Goal: Transaction & Acquisition: Purchase product/service

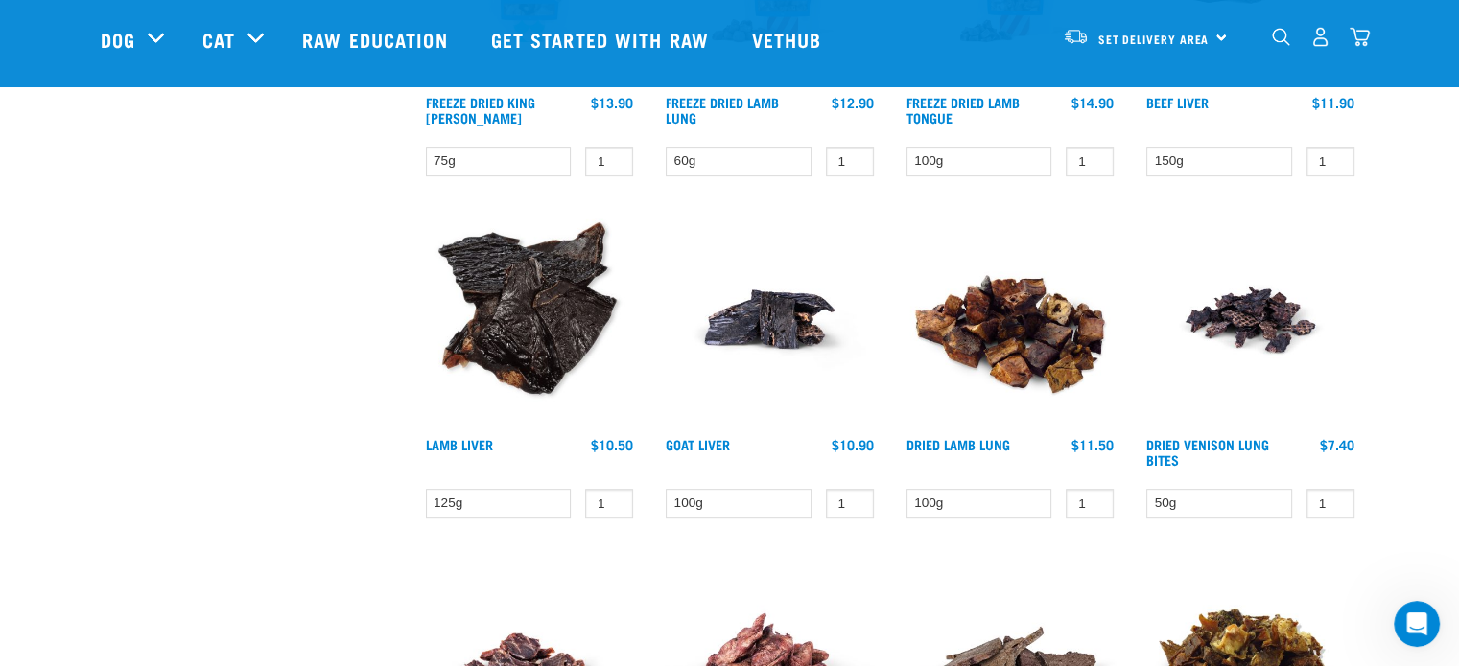
scroll to position [767, 0]
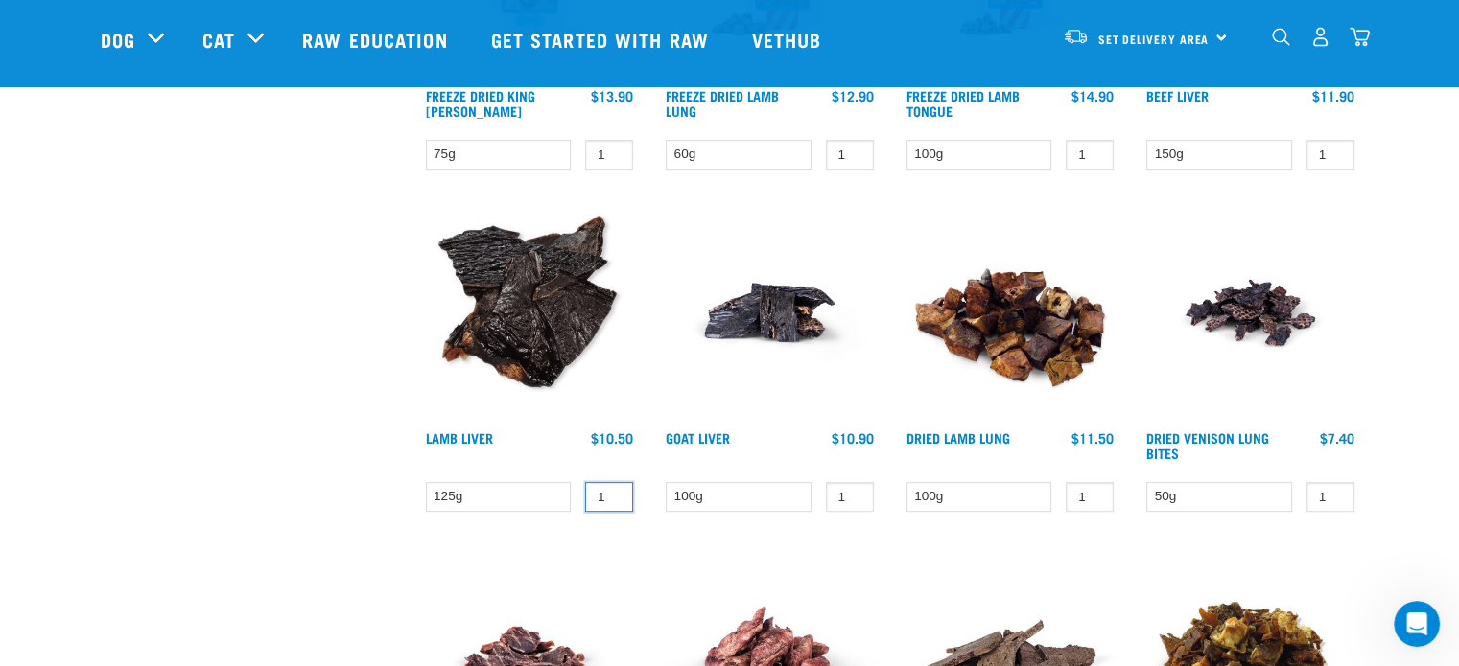
click at [610, 485] on input "1" at bounding box center [609, 497] width 48 height 30
click at [610, 486] on input "1" at bounding box center [609, 497] width 48 height 30
click at [610, 486] on input "2" at bounding box center [609, 497] width 48 height 30
click at [610, 486] on input "3" at bounding box center [609, 497] width 48 height 30
click at [610, 486] on input "4" at bounding box center [609, 497] width 48 height 30
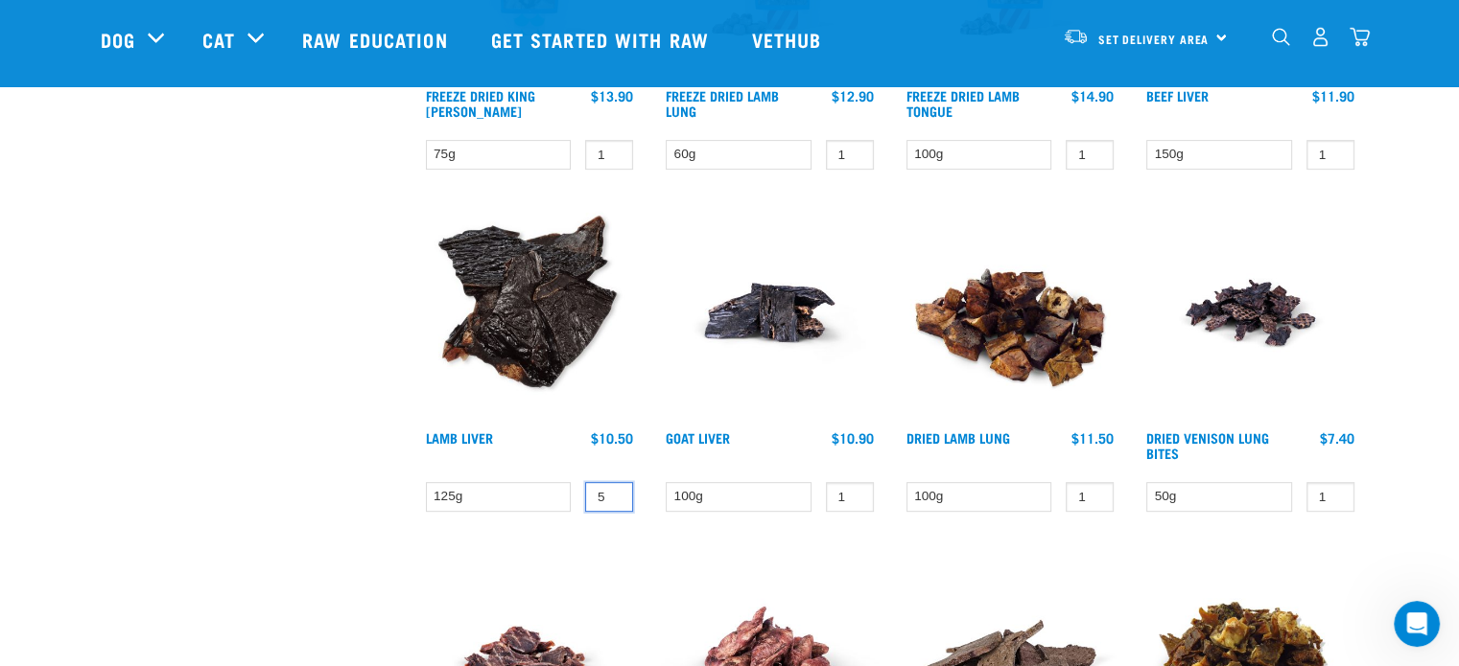
type input "5"
click at [610, 486] on input "5" at bounding box center [609, 497] width 48 height 30
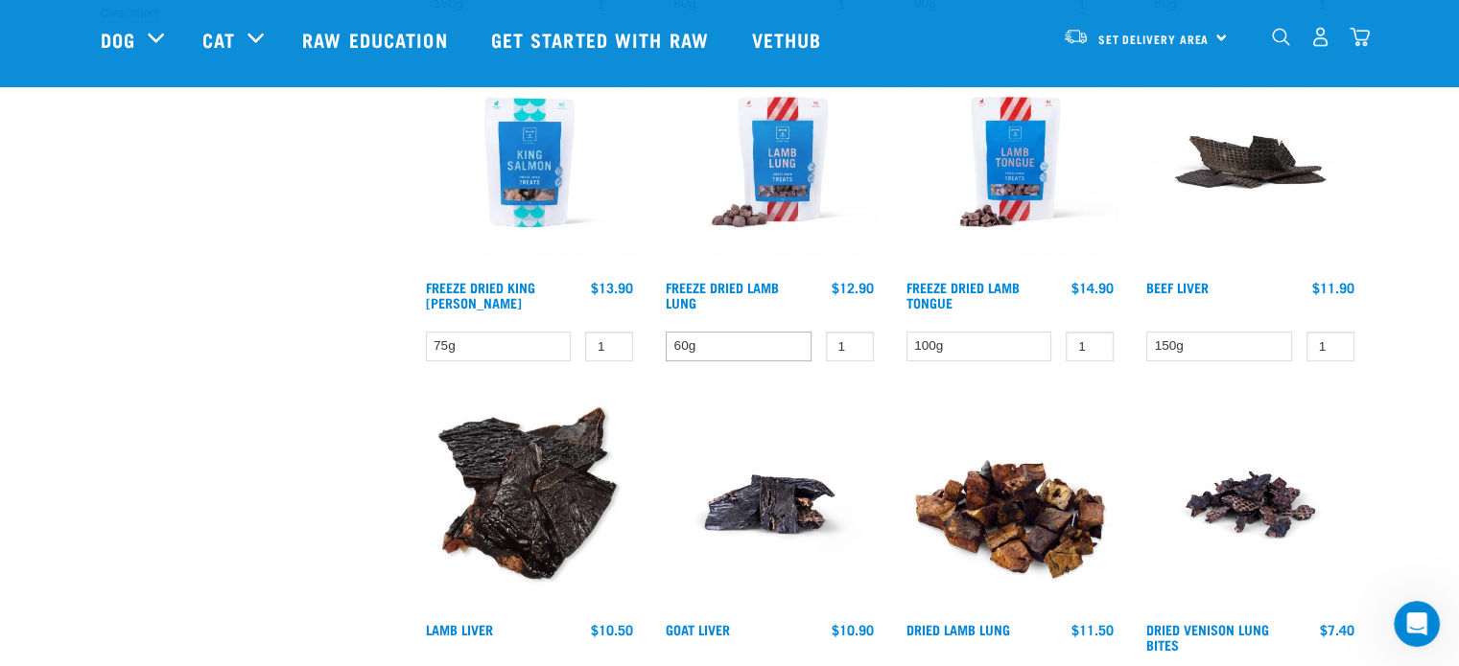
scroll to position [863, 0]
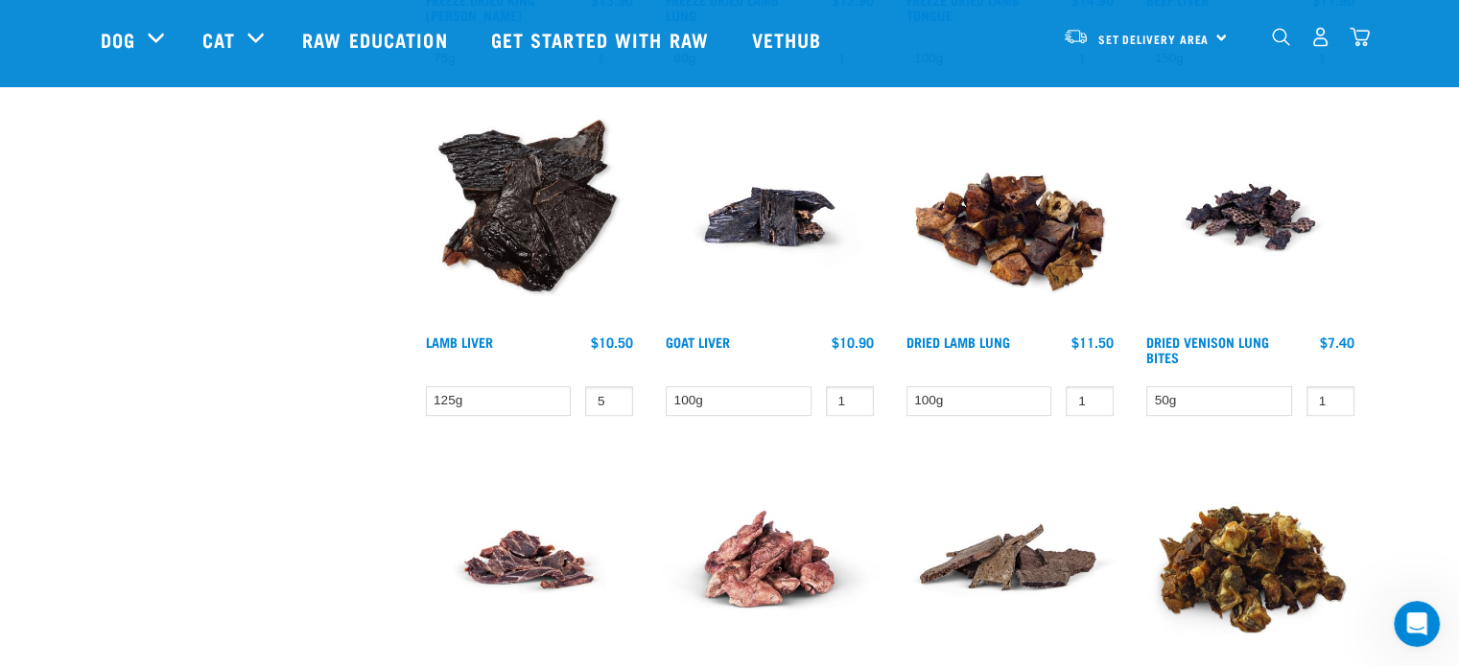
click at [610, 452] on img at bounding box center [530, 560] width 218 height 218
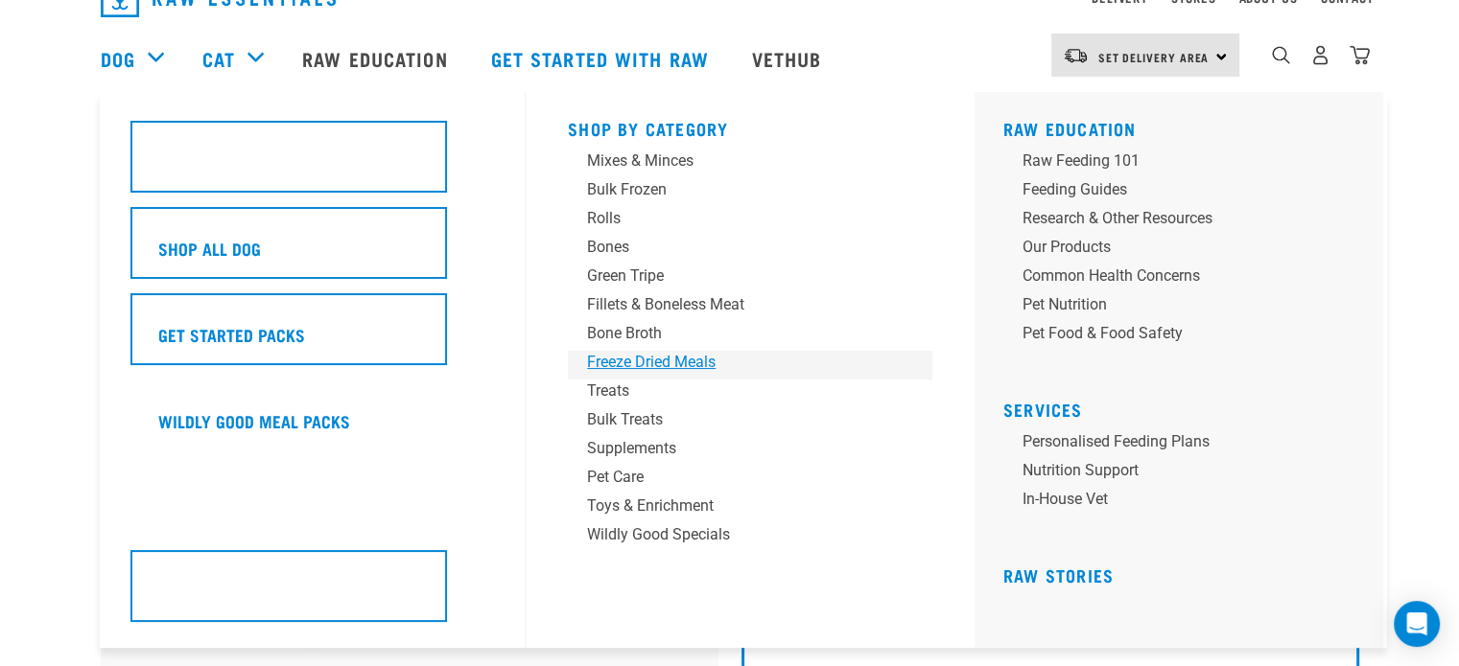
scroll to position [96, 0]
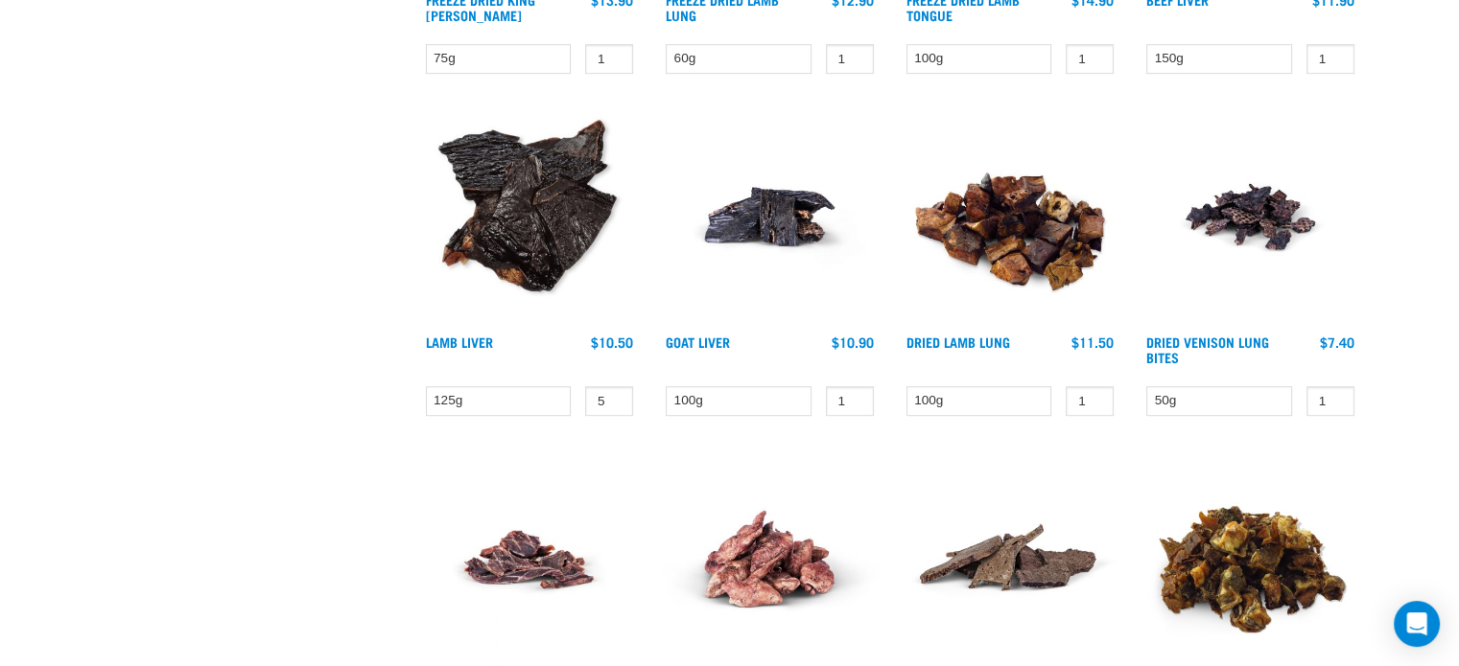
click at [537, 229] on img at bounding box center [530, 217] width 218 height 218
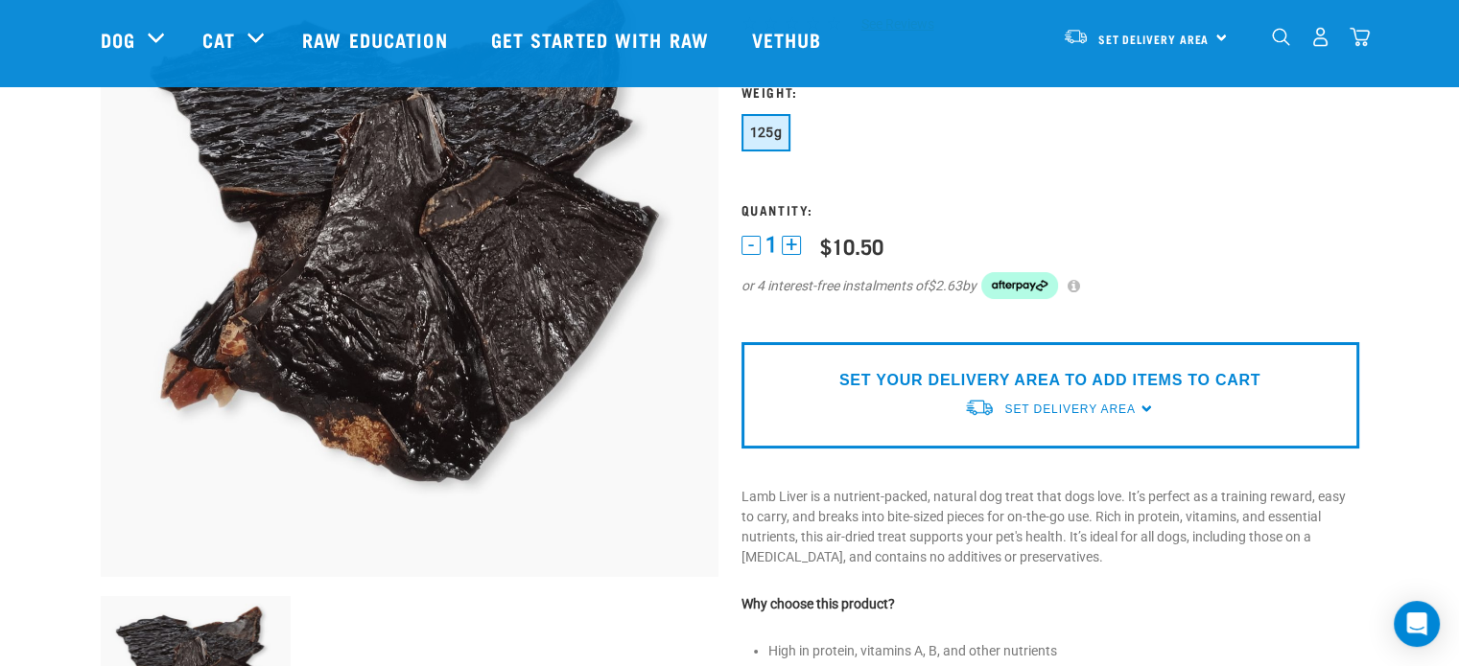
scroll to position [192, 0]
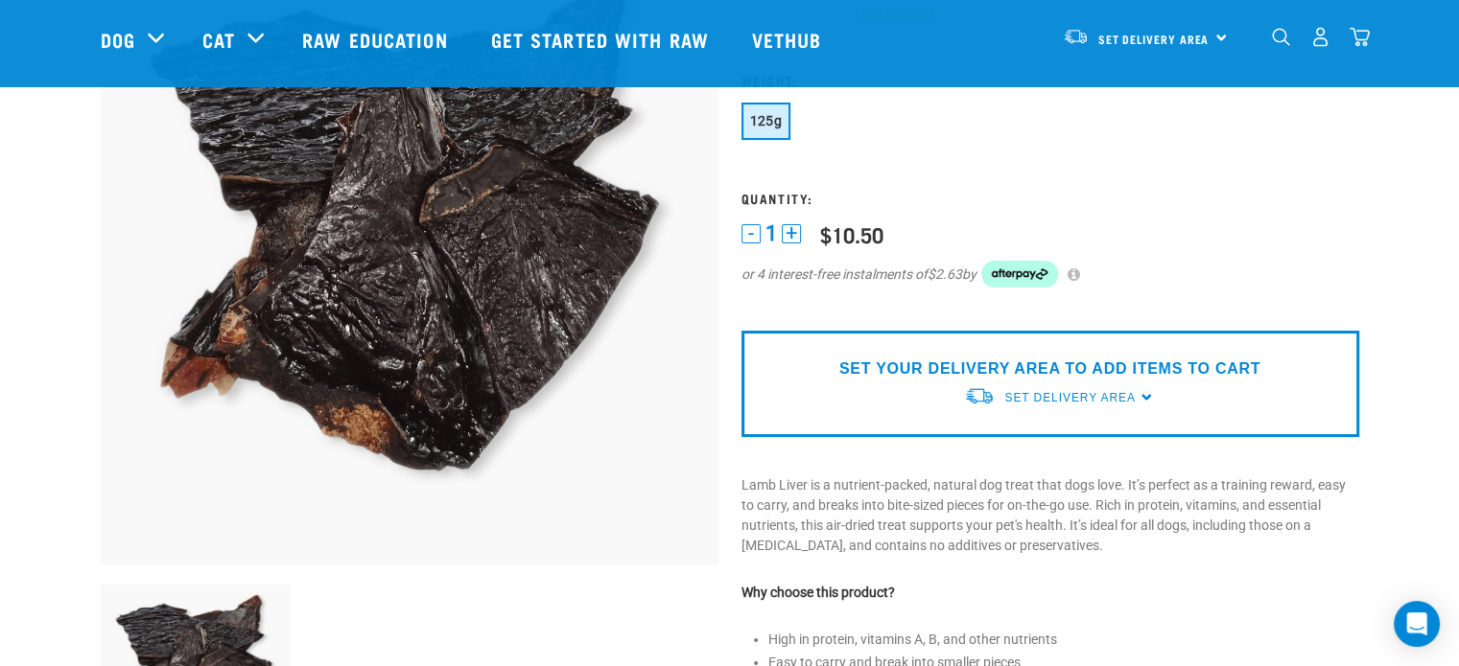
click at [791, 229] on button "+" at bounding box center [791, 233] width 19 height 19
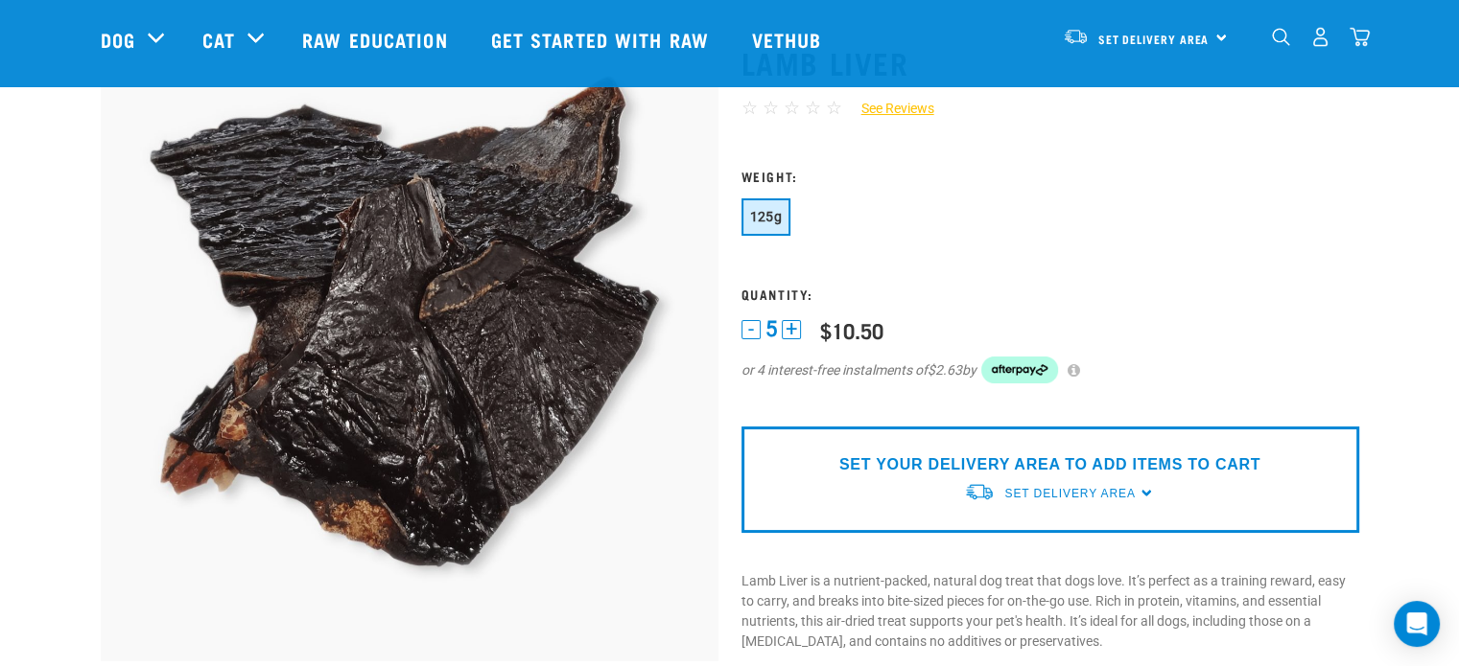
scroll to position [0, 0]
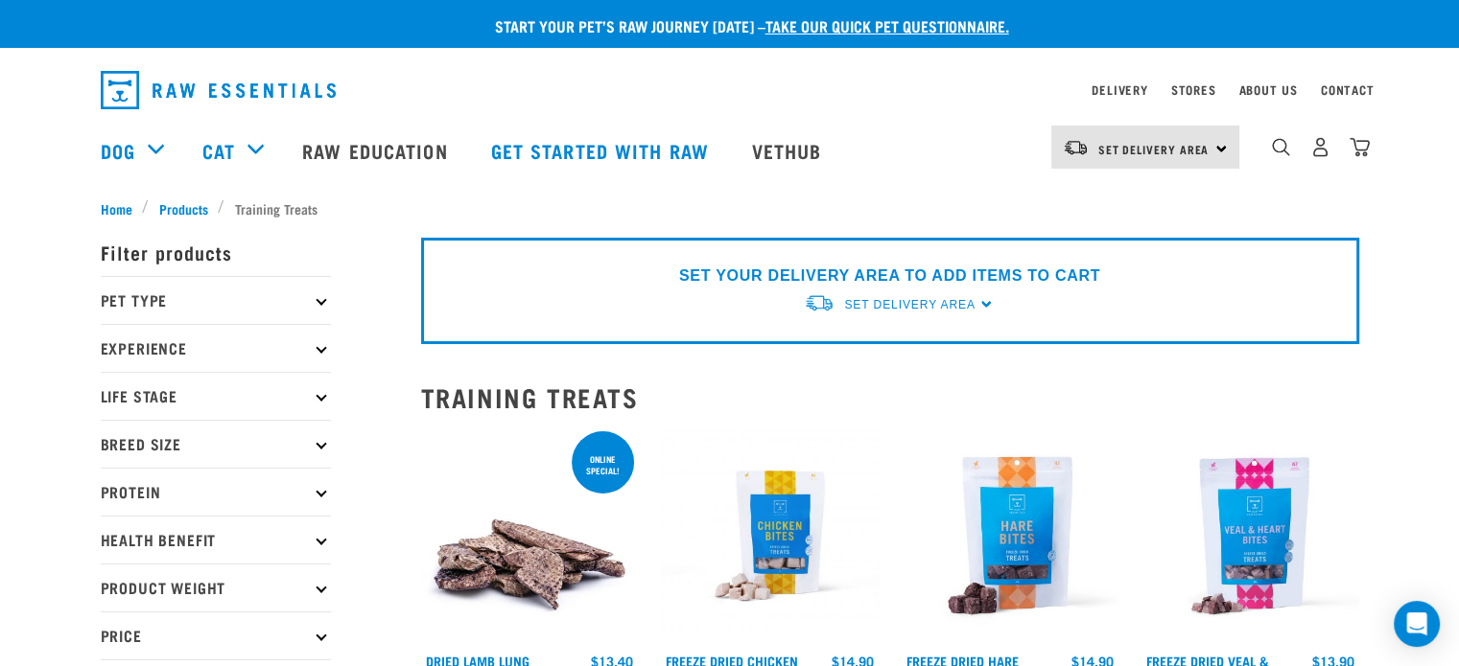
click at [139, 304] on p "Pet Type" at bounding box center [216, 300] width 230 height 48
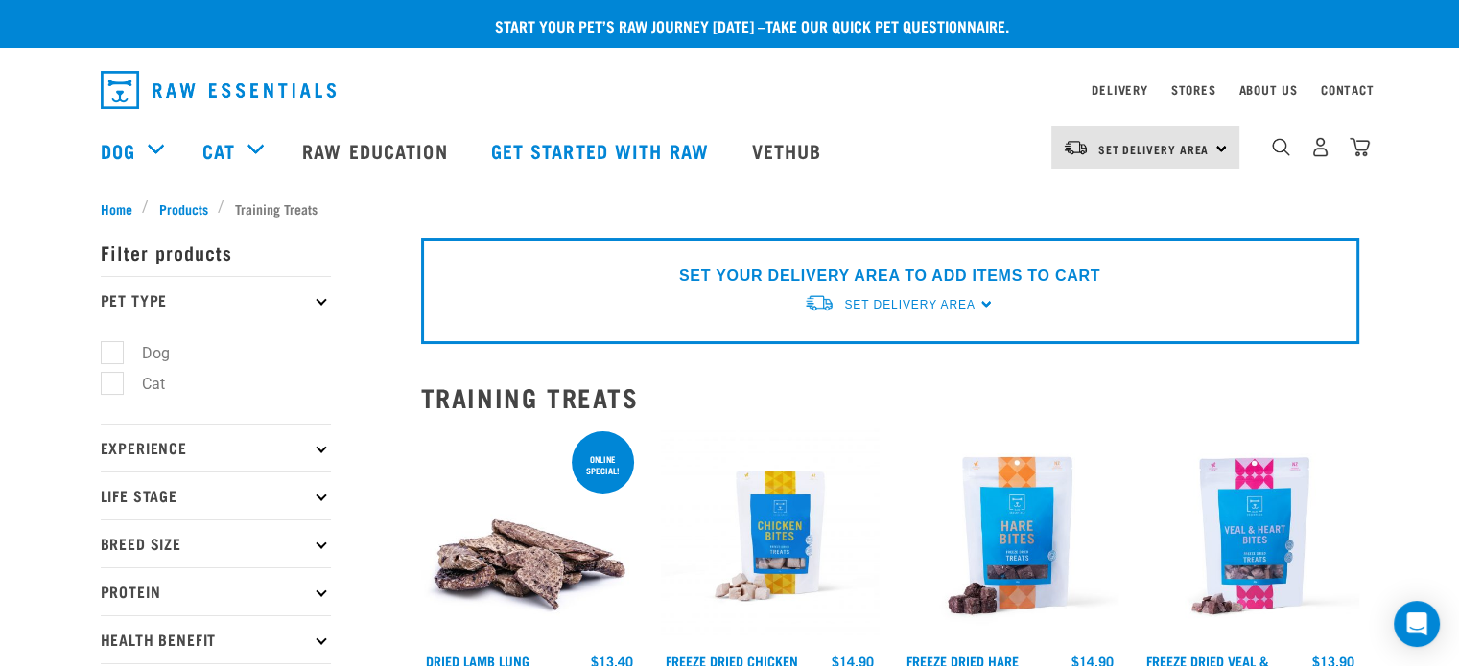
click at [133, 358] on label "Dog" at bounding box center [144, 353] width 66 height 24
click at [113, 356] on input "Dog" at bounding box center [107, 349] width 12 height 12
checkbox input "true"
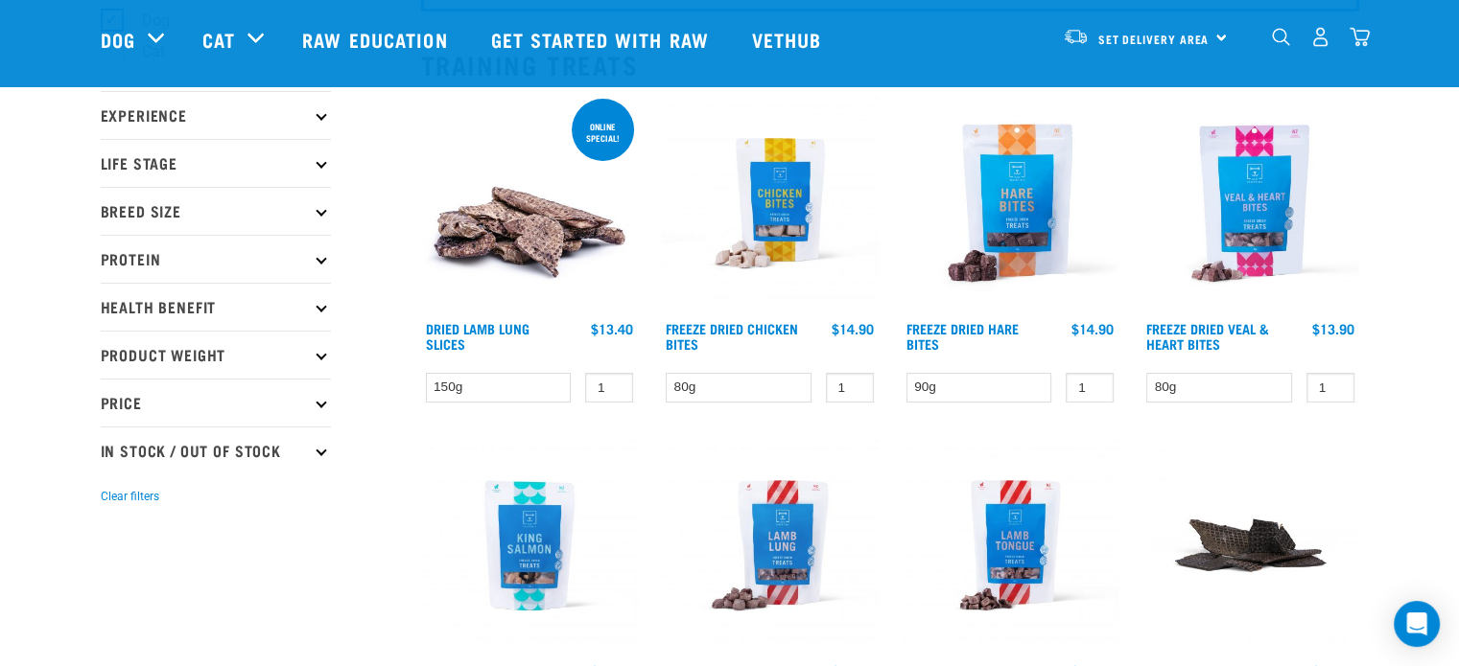
click at [148, 122] on p "Experience" at bounding box center [216, 115] width 230 height 48
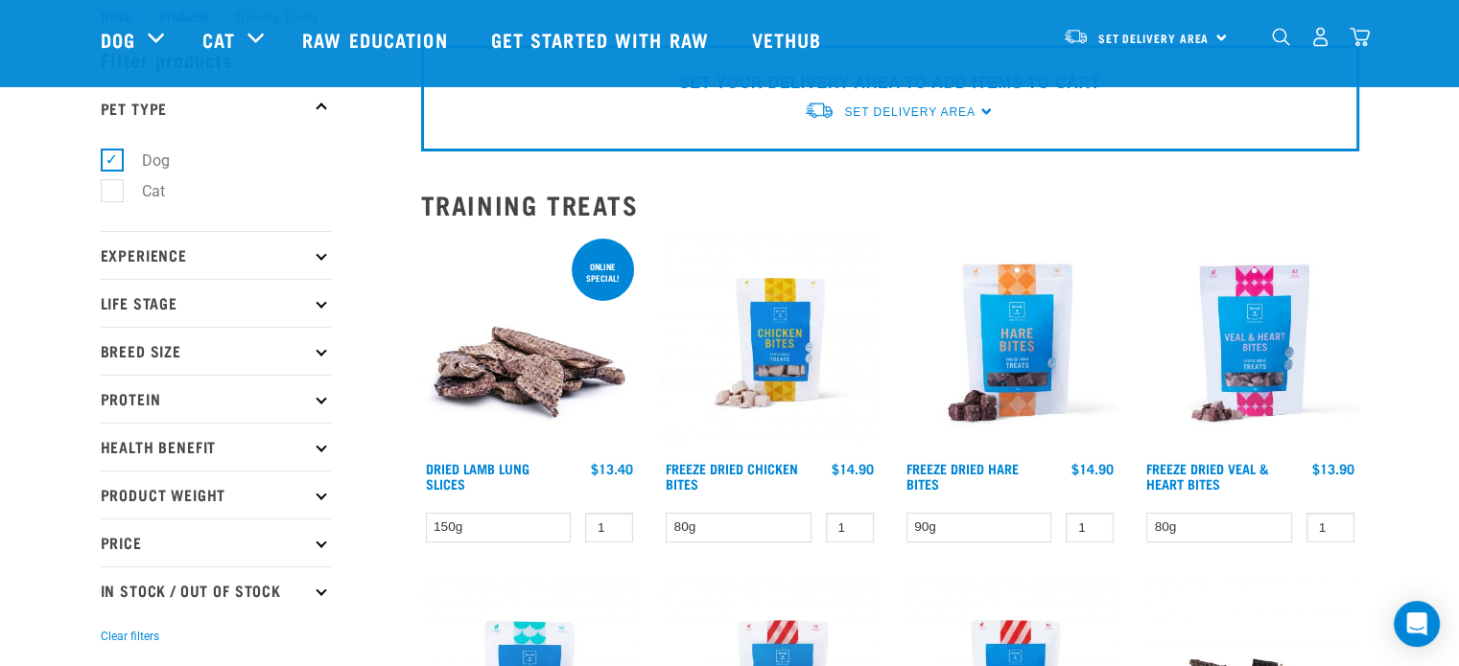
scroll to position [96, 0]
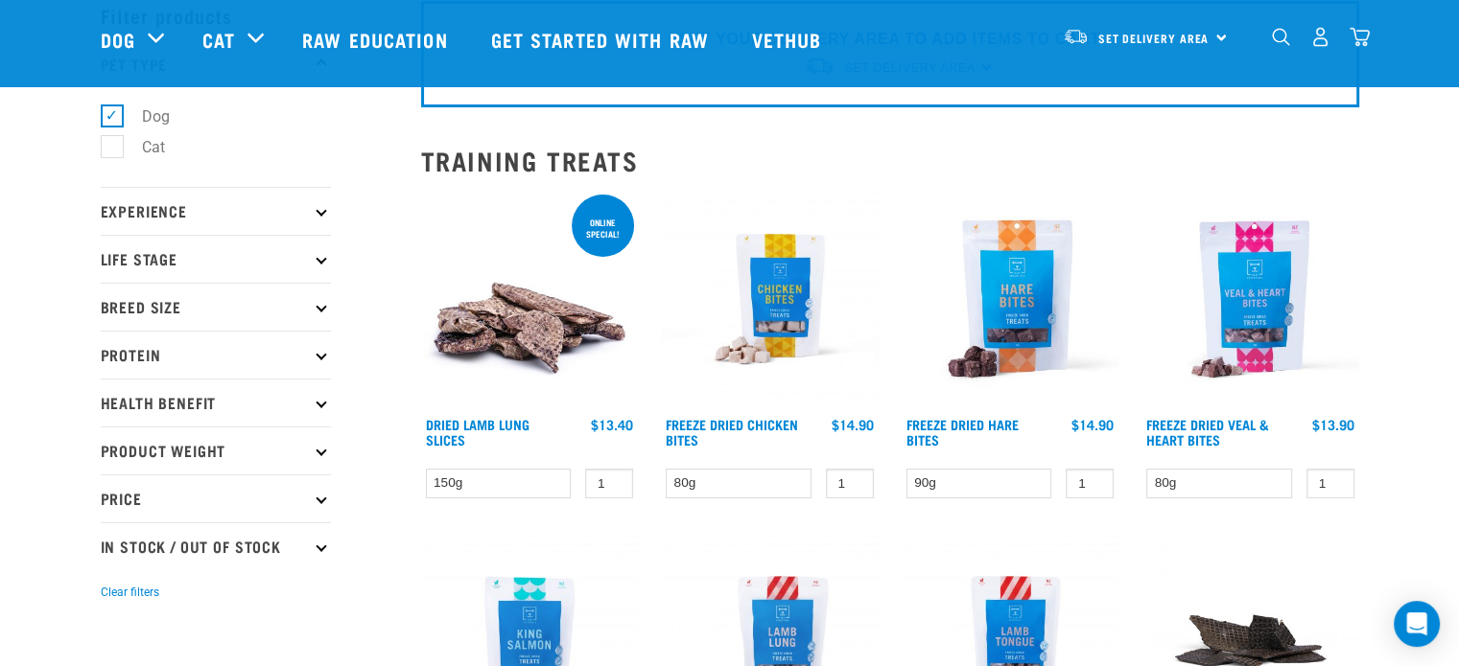
click at [161, 207] on p "Experience" at bounding box center [216, 211] width 230 height 48
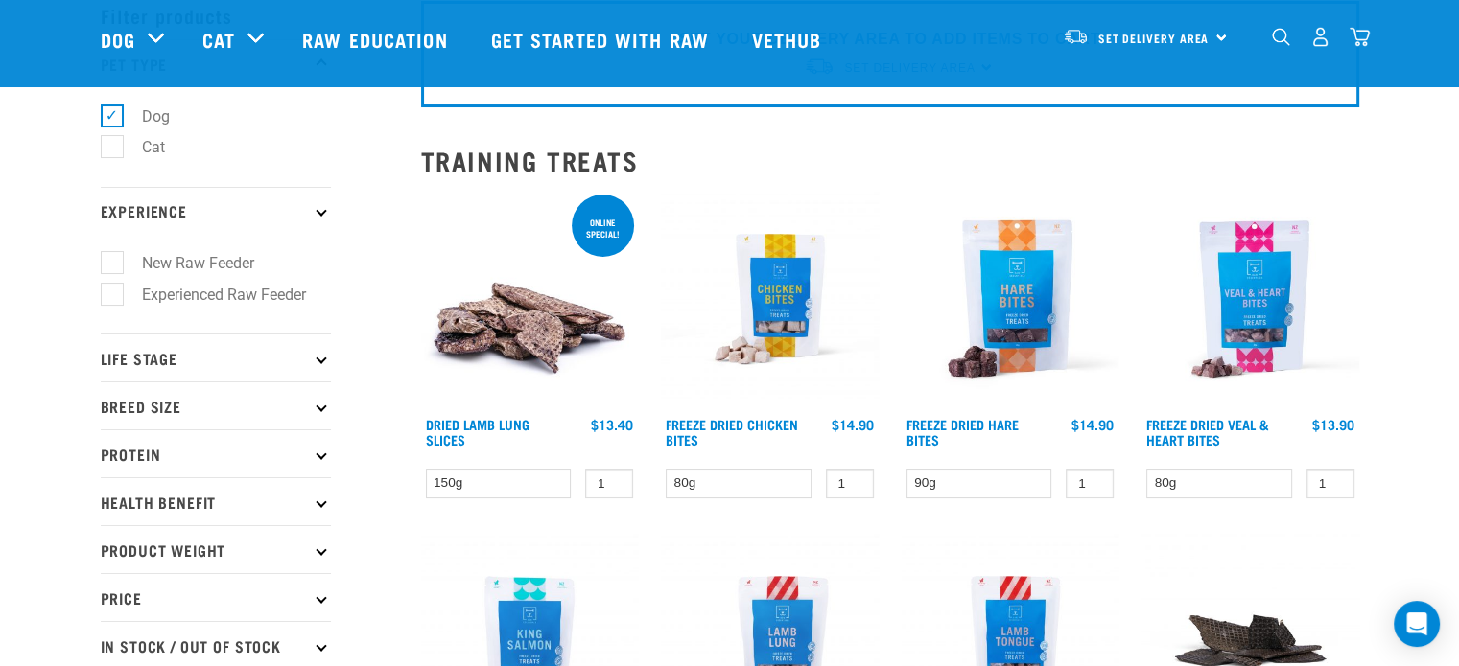
click at [166, 262] on label "New Raw Feeder" at bounding box center [186, 263] width 151 height 24
click at [113, 262] on input "New Raw Feeder" at bounding box center [107, 260] width 12 height 12
checkbox input "true"
click at [199, 349] on p "Life Stage" at bounding box center [216, 358] width 230 height 48
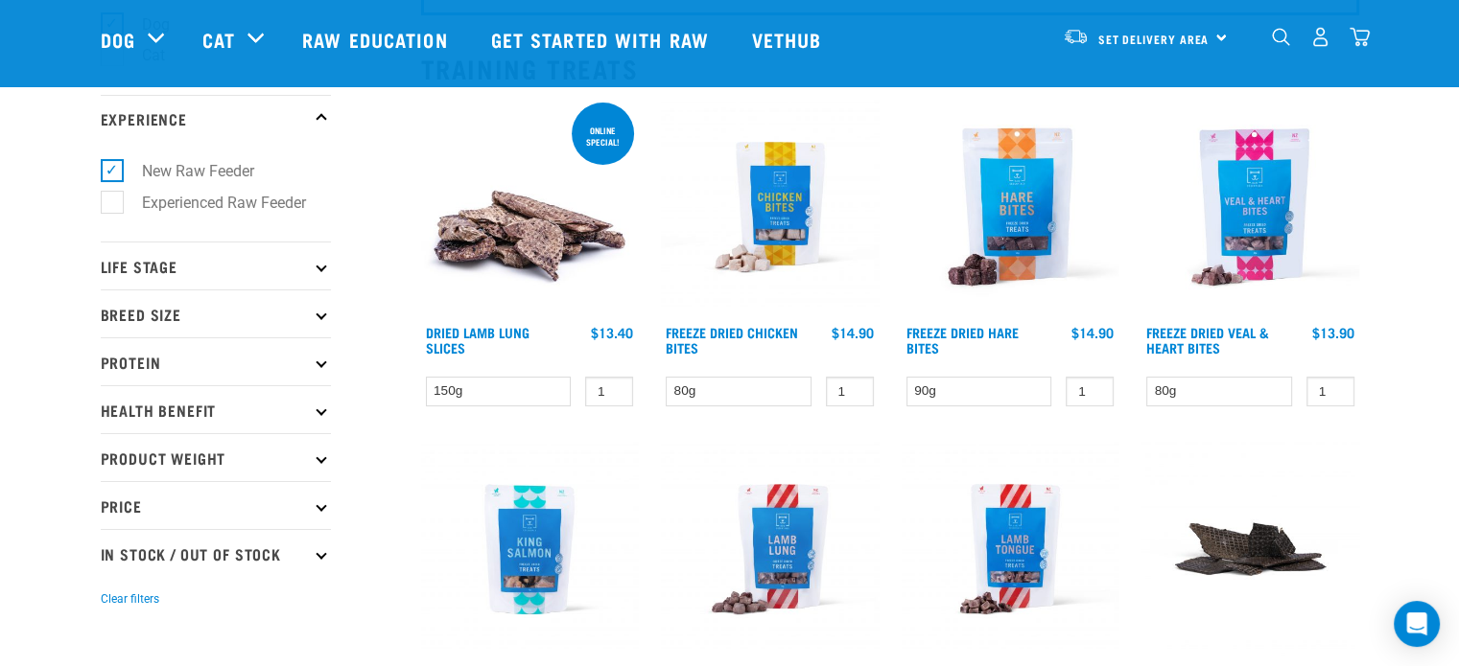
scroll to position [192, 0]
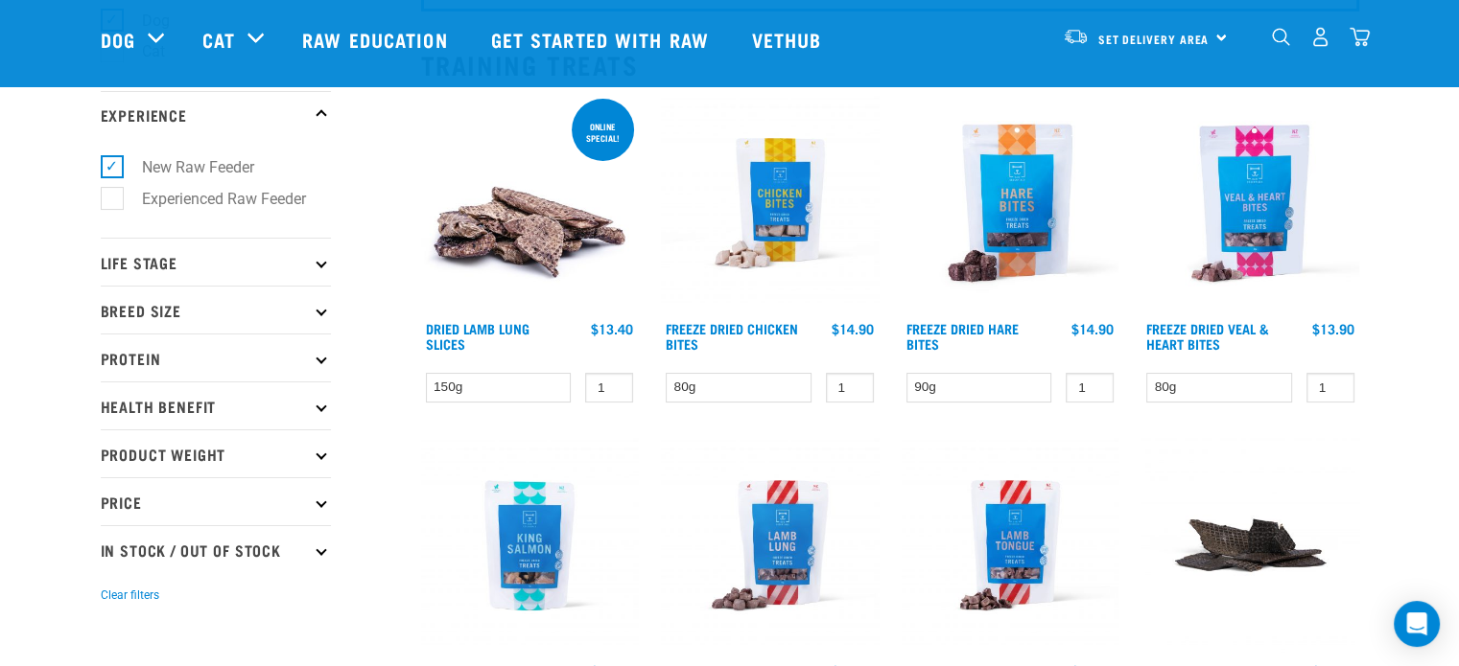
click at [175, 256] on p "Life Stage" at bounding box center [216, 262] width 230 height 48
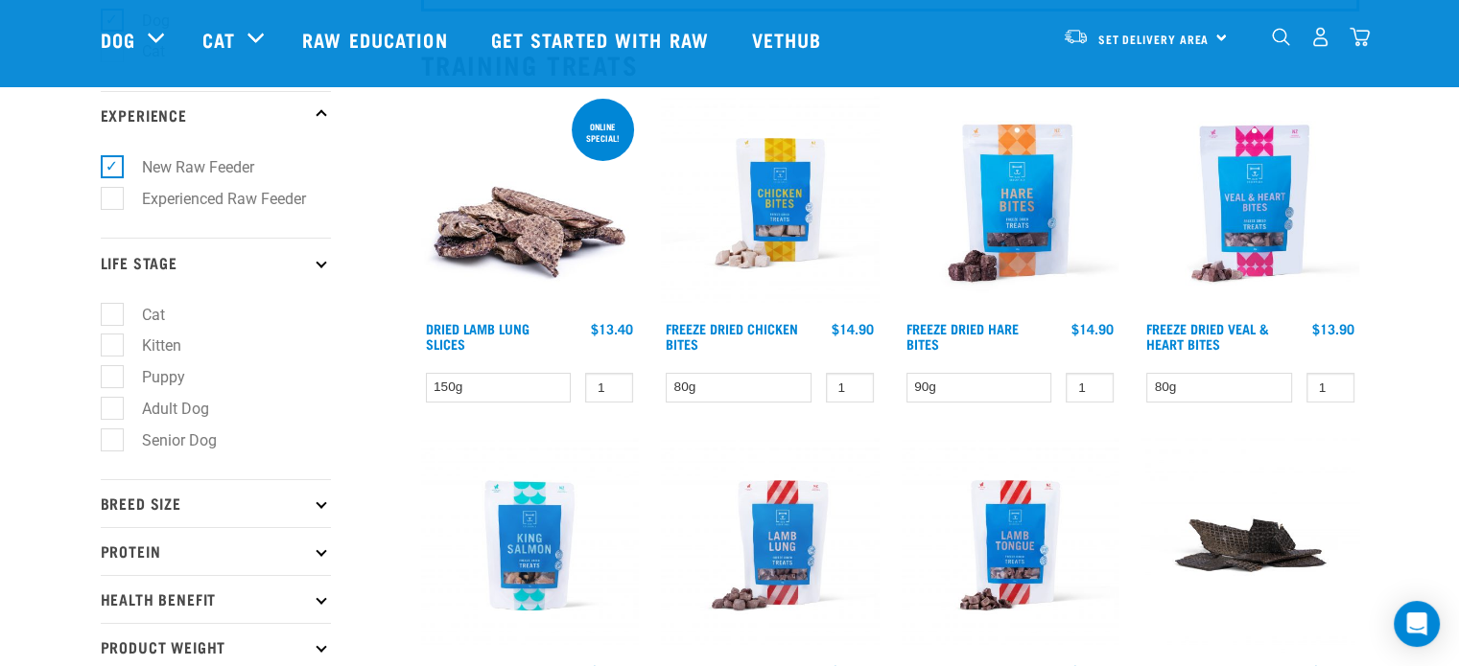
click at [169, 366] on label "Puppy" at bounding box center [152, 377] width 82 height 24
click at [113, 368] on input "Puppy" at bounding box center [107, 374] width 12 height 12
checkbox input "true"
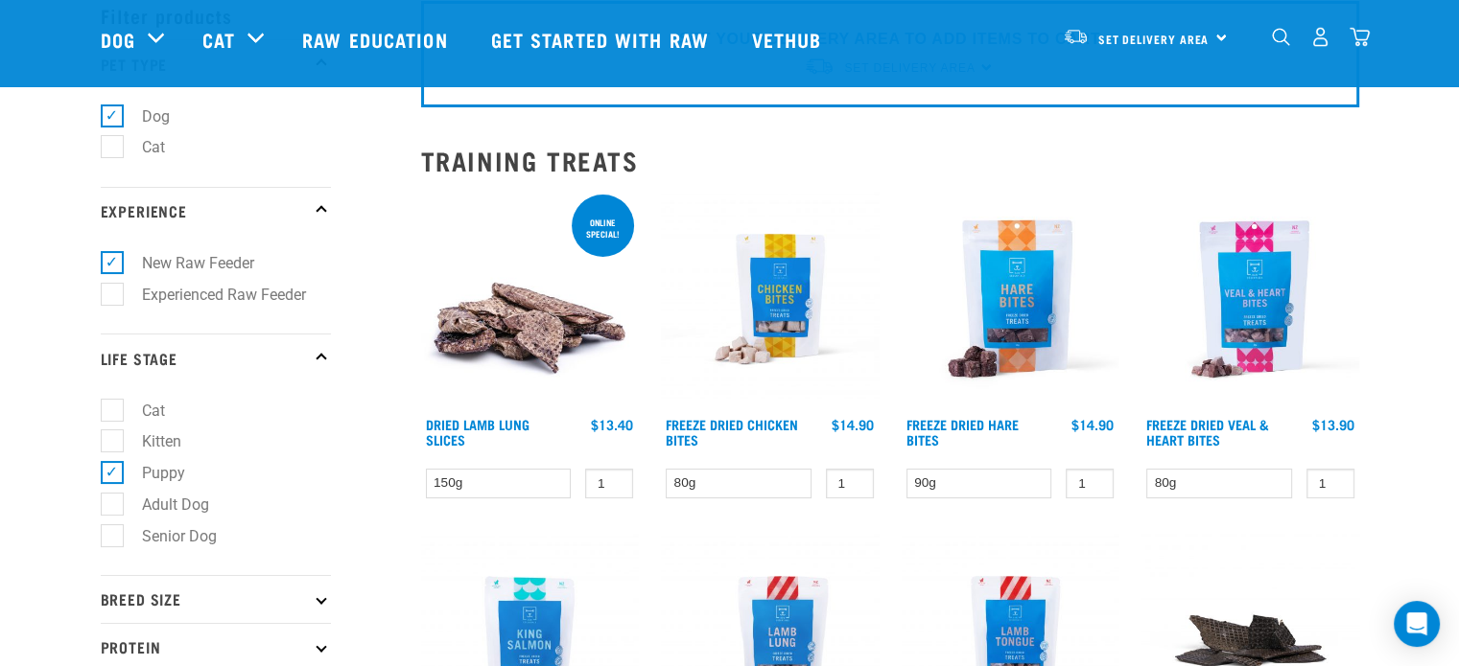
scroll to position [384, 0]
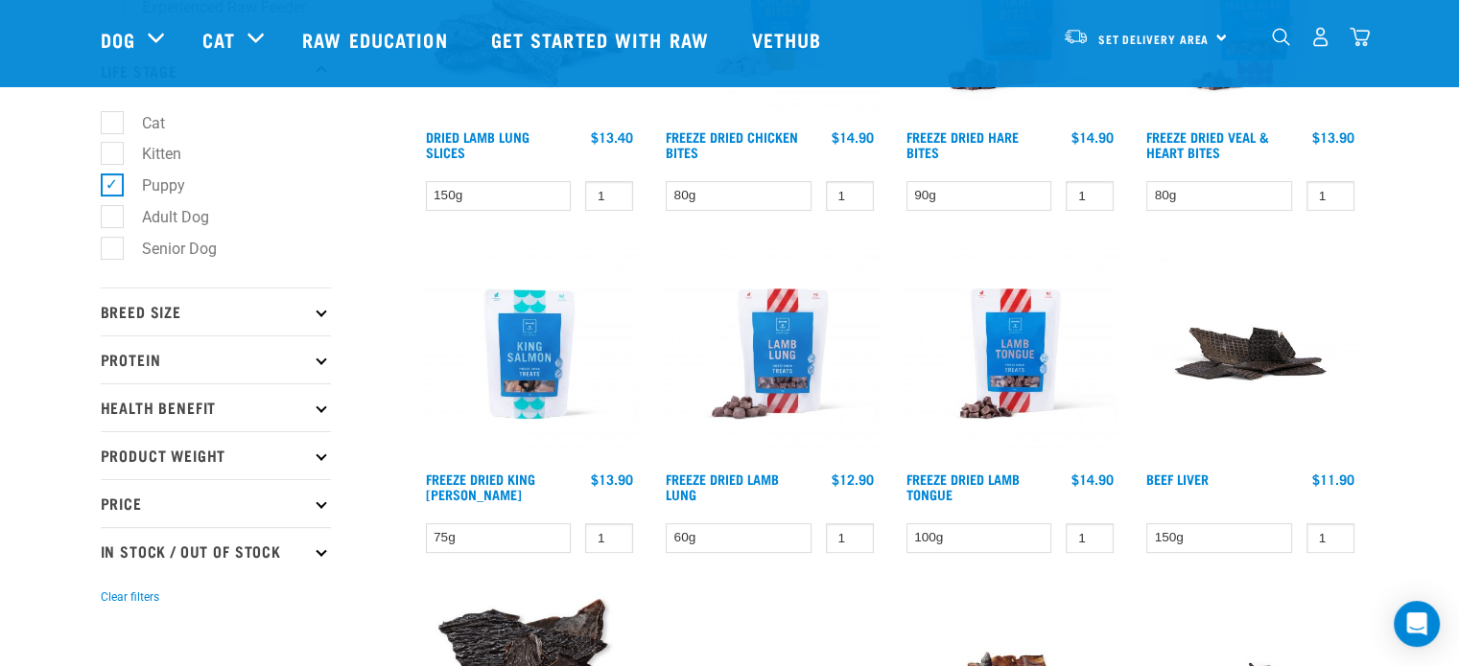
click at [180, 325] on p "Breed Size" at bounding box center [216, 312] width 230 height 48
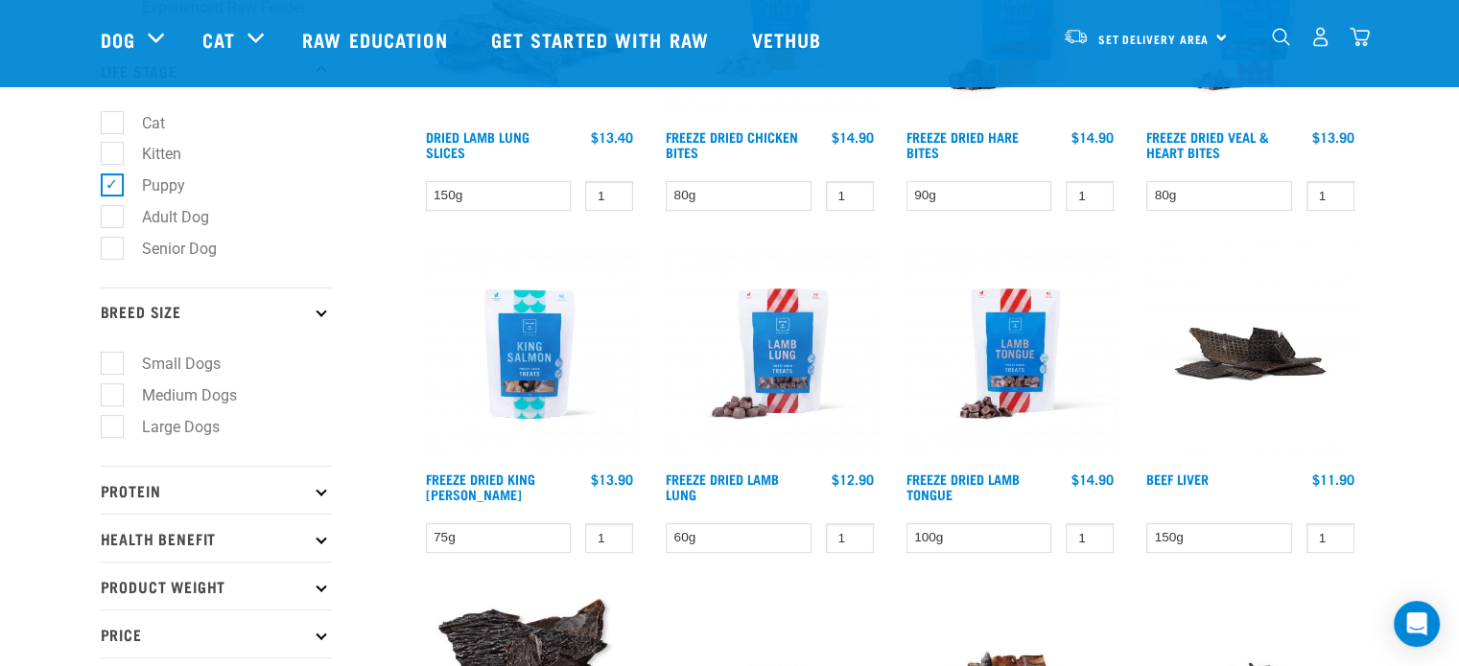
click at [184, 393] on label "Medium Dogs" at bounding box center [177, 396] width 133 height 24
click at [113, 393] on input "Medium Dogs" at bounding box center [107, 392] width 12 height 12
checkbox input "true"
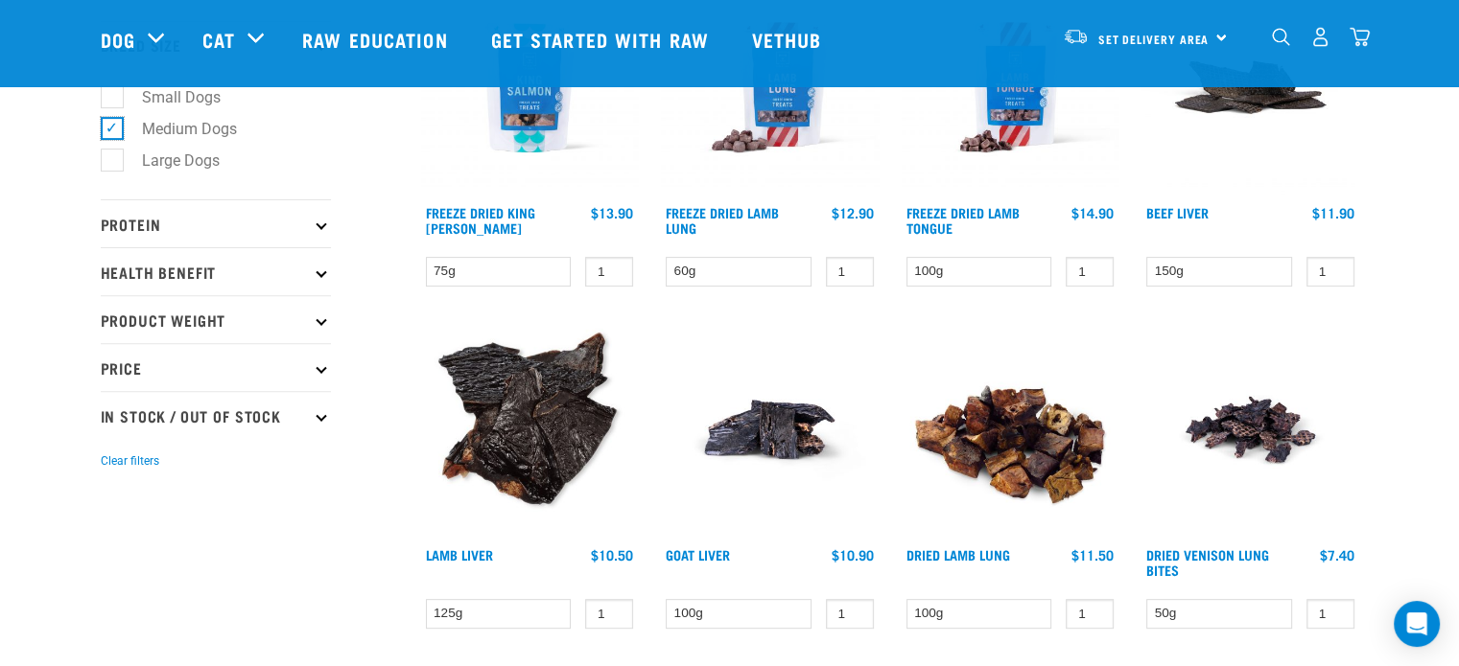
scroll to position [671, 0]
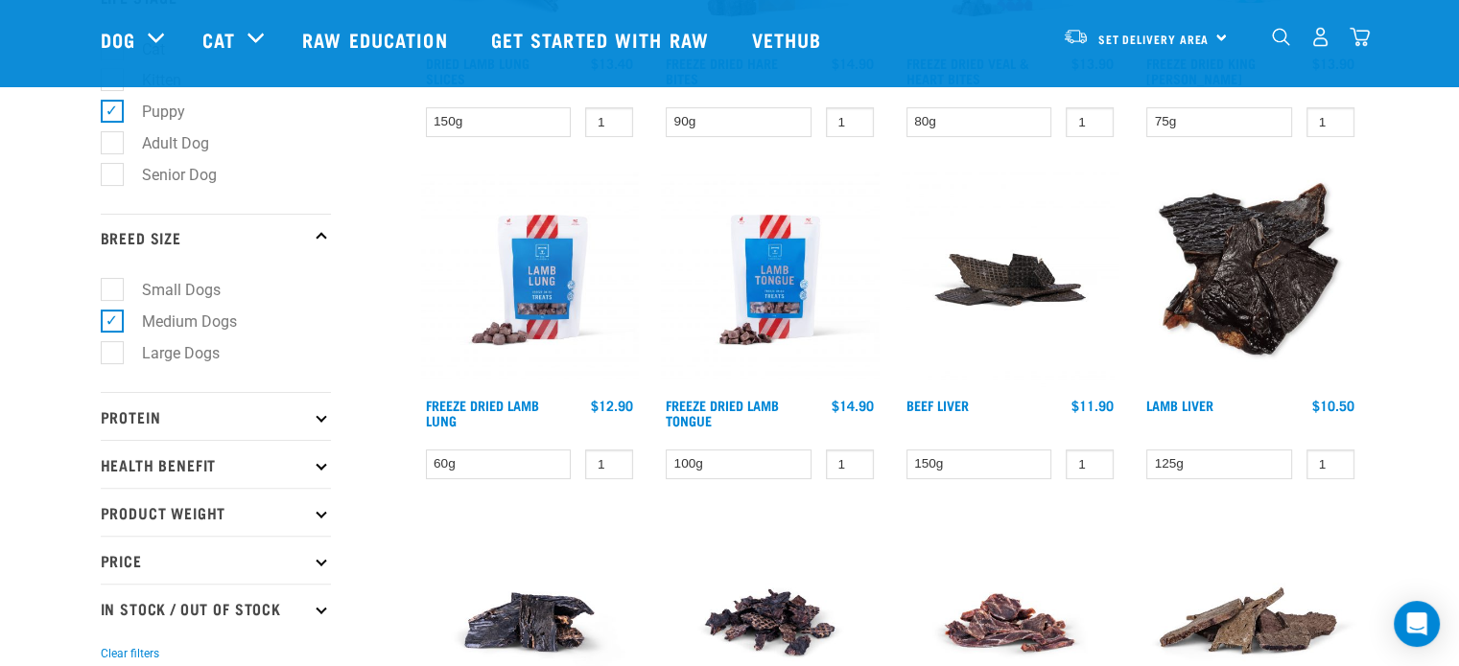
scroll to position [575, 0]
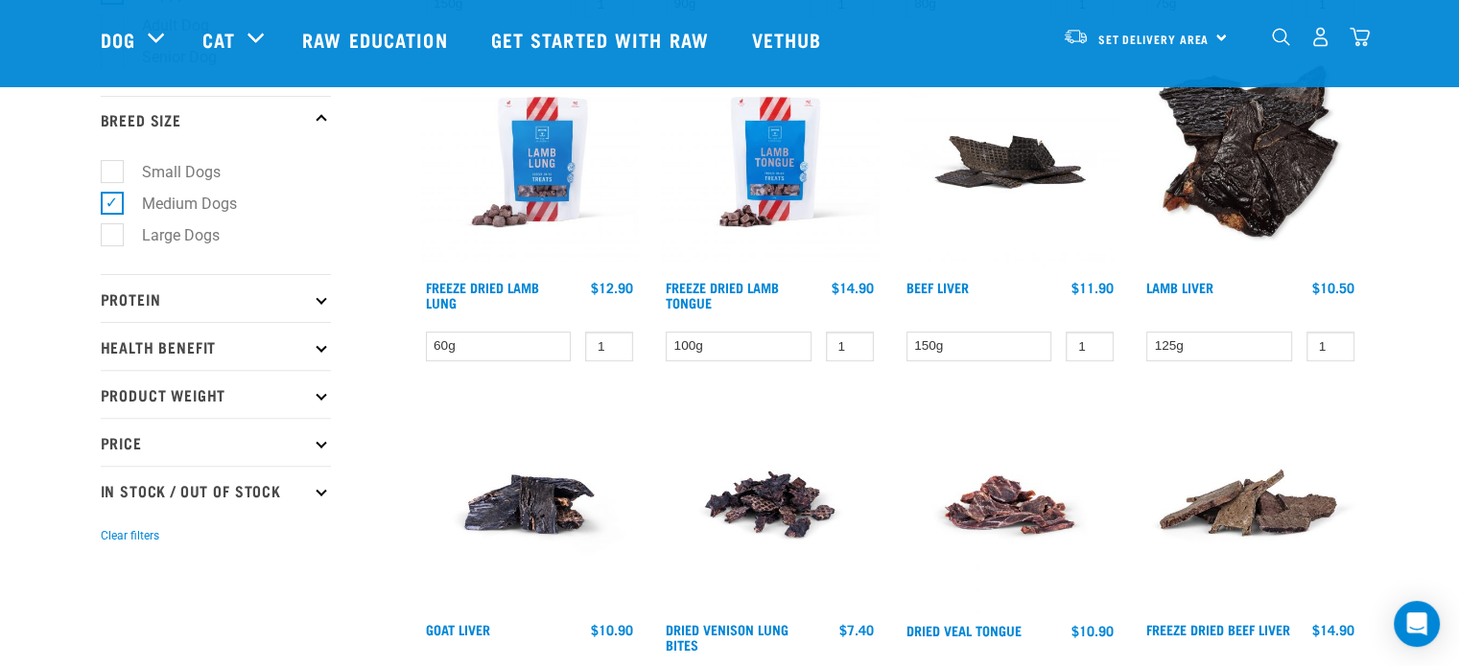
click at [230, 391] on p "Product Weight" at bounding box center [216, 394] width 230 height 48
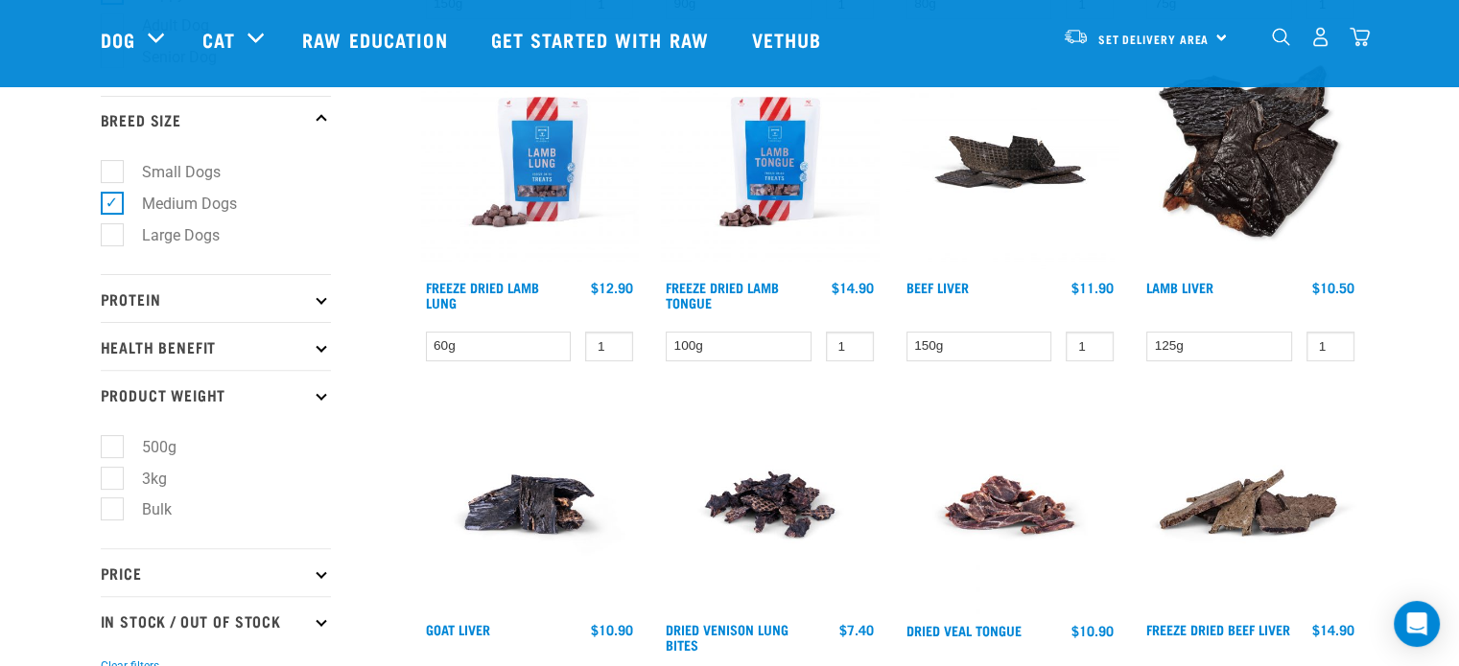
click at [139, 502] on label "Bulk" at bounding box center [145, 510] width 68 height 24
click at [113, 502] on input "Bulk" at bounding box center [107, 507] width 12 height 12
checkbox input "true"
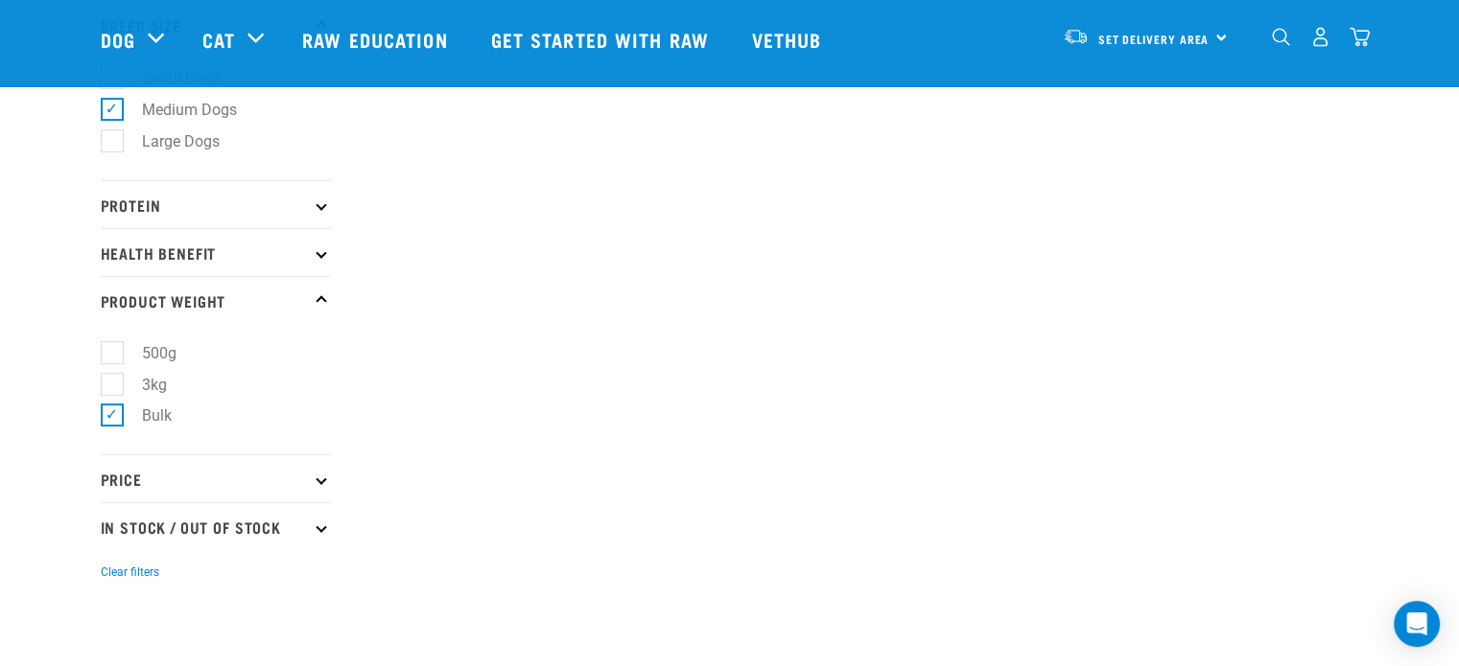
scroll to position [671, 0]
click at [166, 348] on label "500g" at bounding box center [147, 351] width 73 height 24
click at [113, 348] on input "500g" at bounding box center [107, 347] width 12 height 12
checkbox input "true"
click at [119, 383] on label "3kg" at bounding box center [142, 383] width 63 height 24
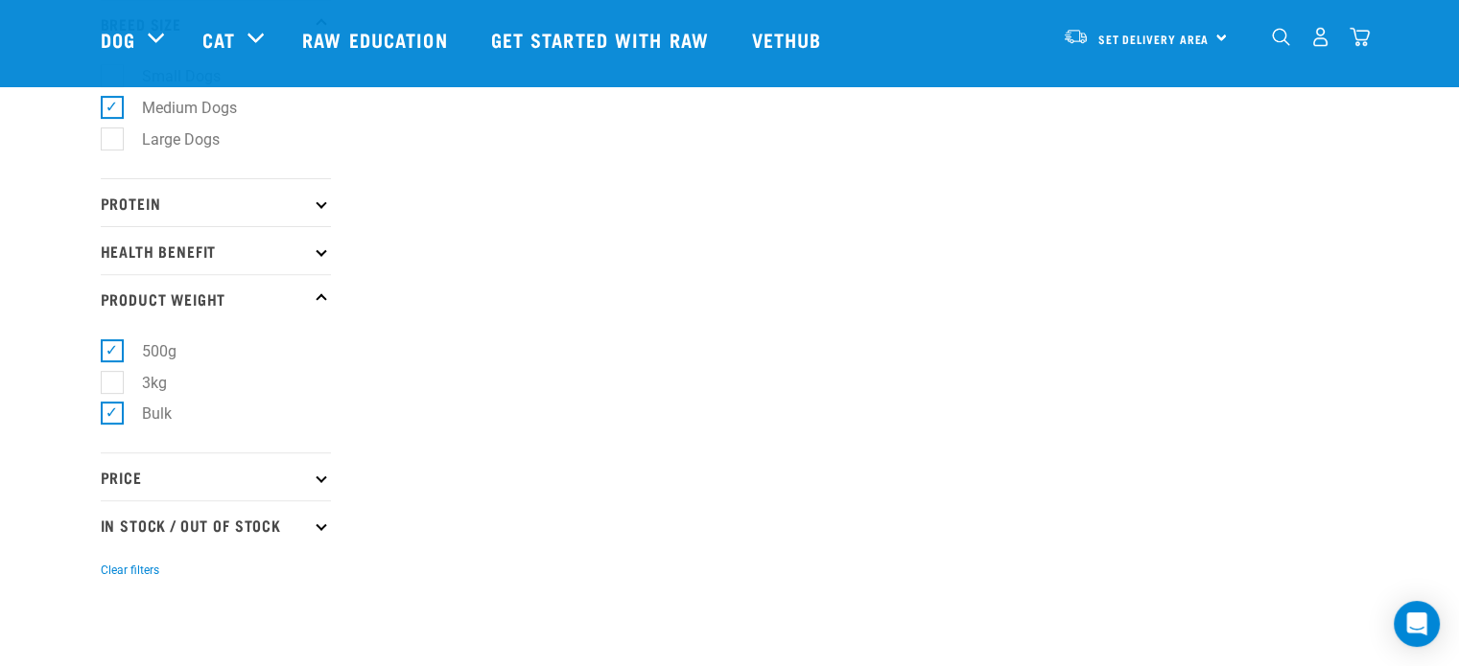
click at [113, 383] on input "3kg" at bounding box center [107, 379] width 12 height 12
checkbox input "true"
click at [115, 417] on label "Bulk" at bounding box center [145, 414] width 68 height 24
click at [113, 417] on input "Bulk" at bounding box center [107, 411] width 12 height 12
checkbox input "false"
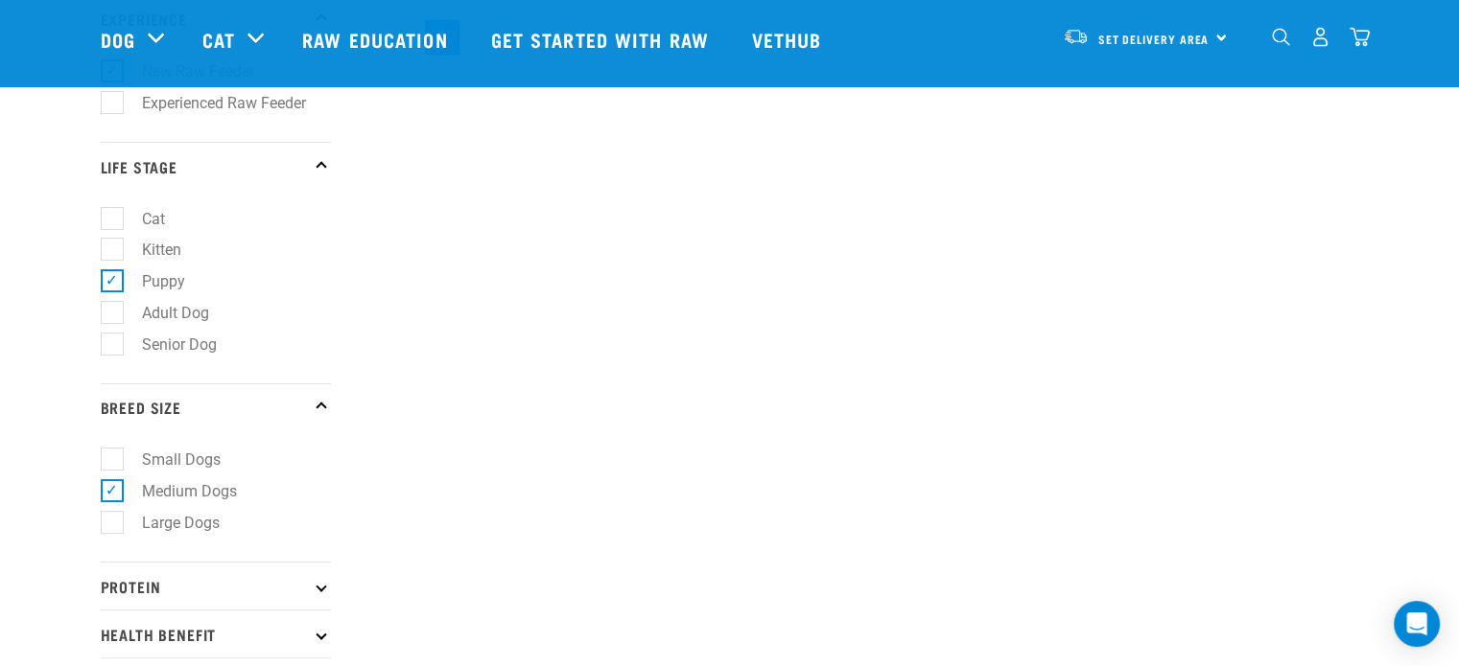
scroll to position [73, 0]
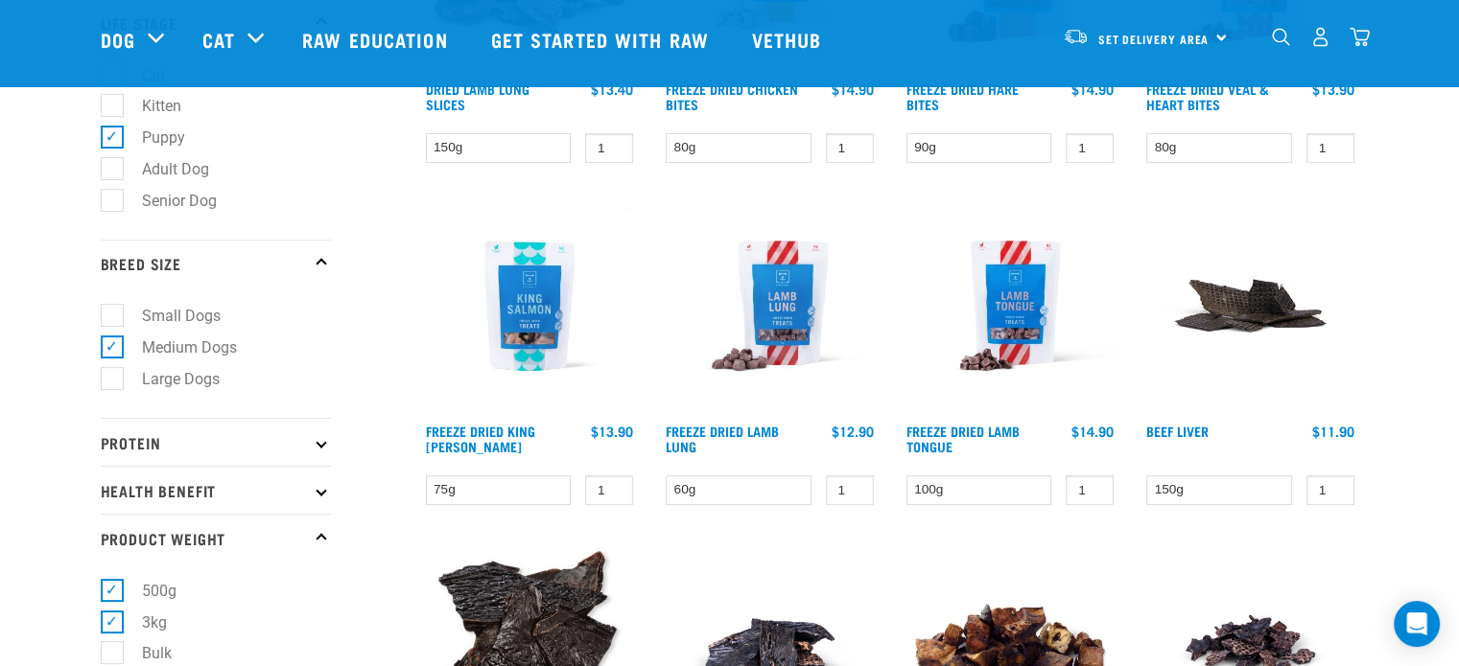
scroll to position [96, 0]
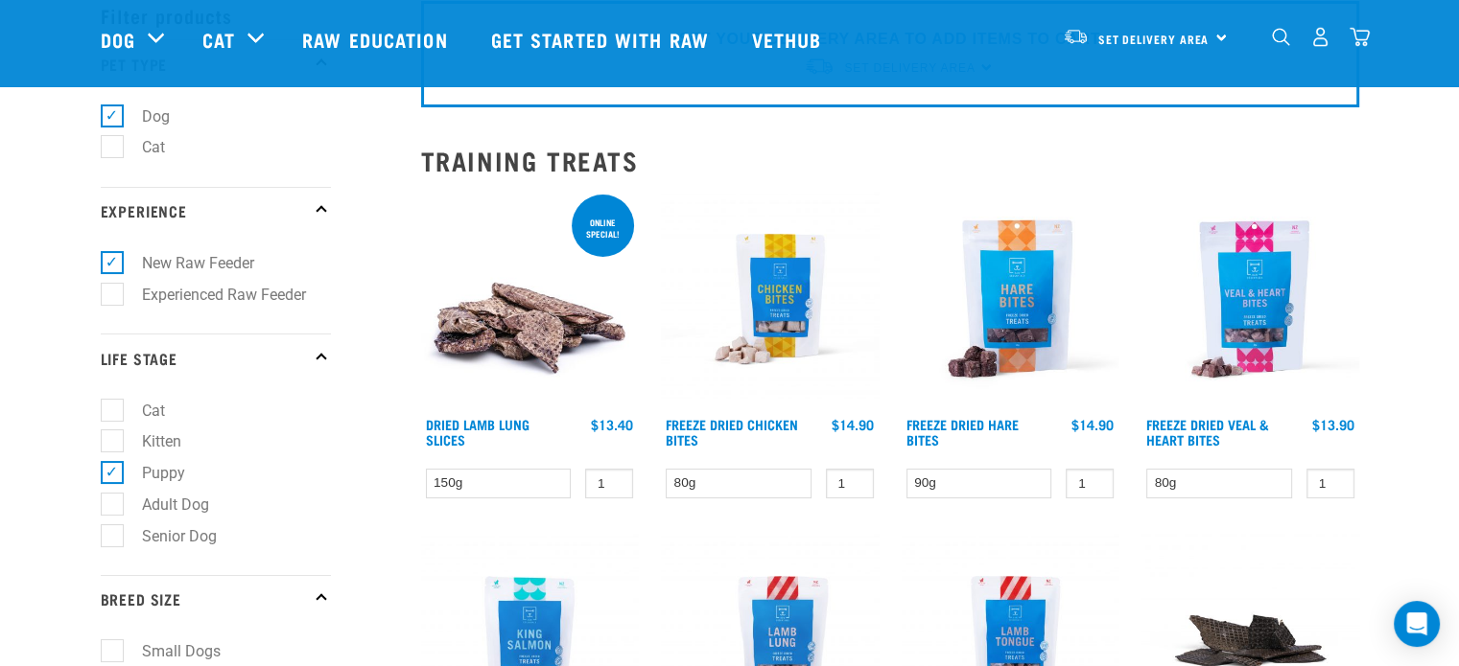
click at [512, 329] on img at bounding box center [530, 300] width 218 height 218
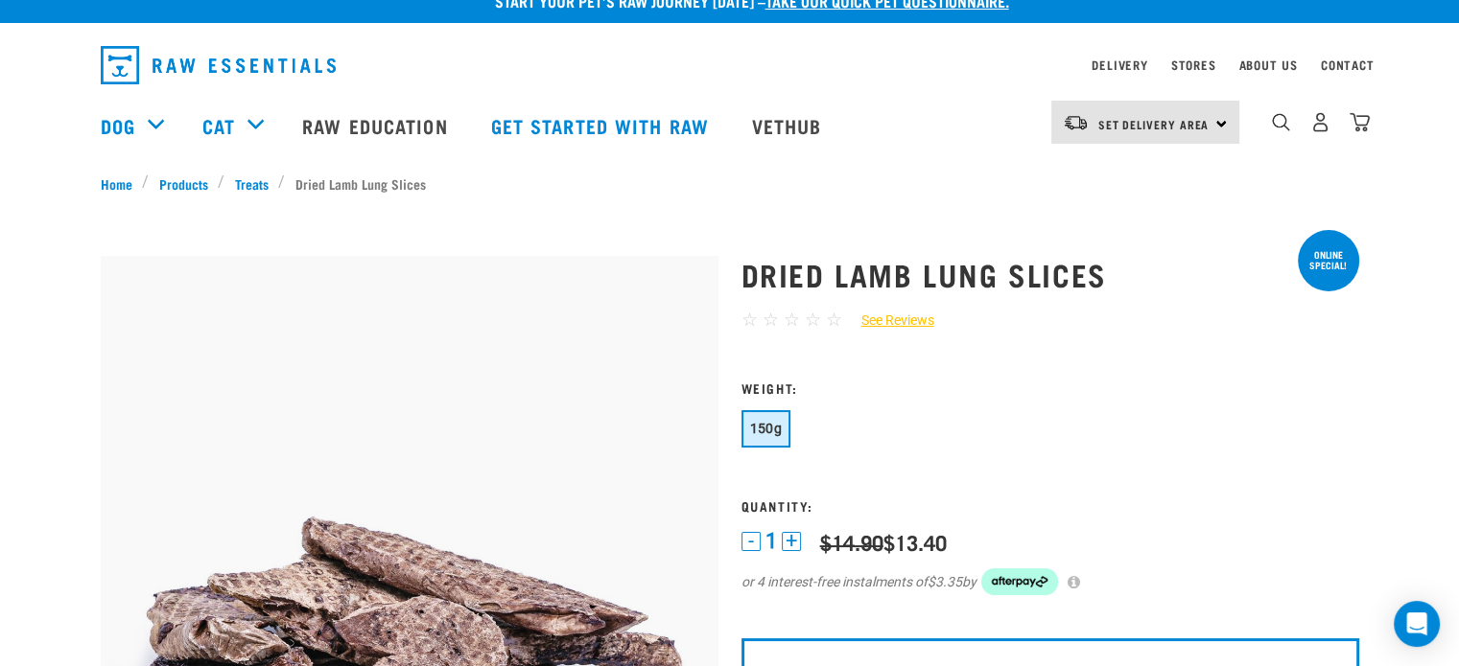
scroll to position [96, 0]
